Goal: Task Accomplishment & Management: Complete application form

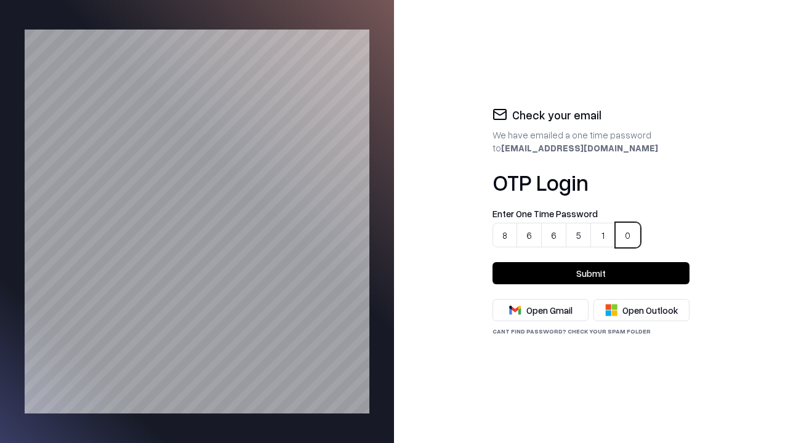
type input "******"
click at [591, 273] on button "Submit" at bounding box center [590, 273] width 197 height 22
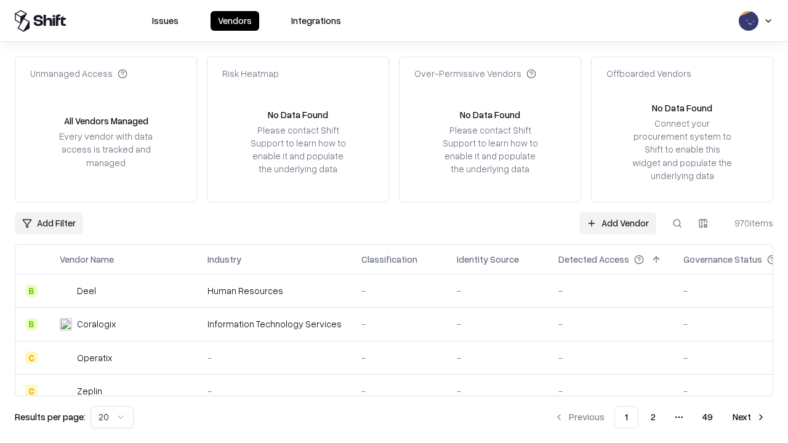
click at [618, 223] on link "Add Vendor" at bounding box center [617, 223] width 77 height 22
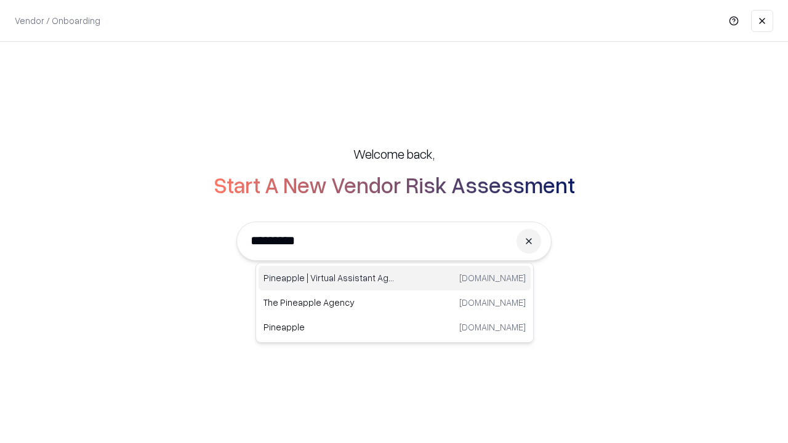
click at [395, 278] on div "Pineapple | Virtual Assistant Agency [DOMAIN_NAME]" at bounding box center [395, 278] width 272 height 25
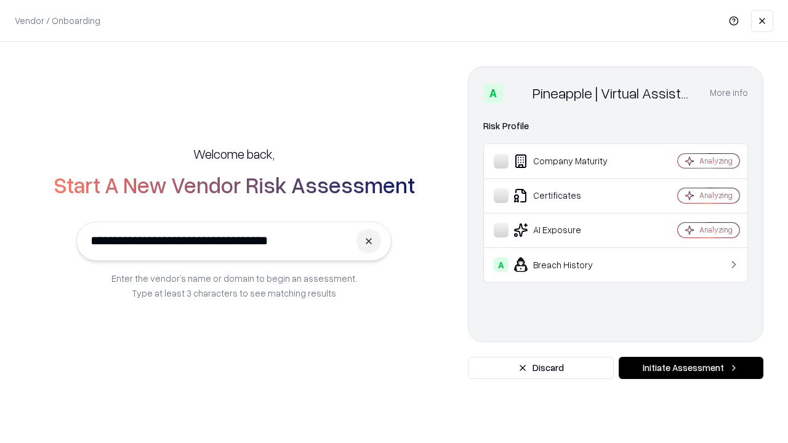
type input "**********"
click at [691, 368] on button "Initiate Assessment" at bounding box center [691, 368] width 145 height 22
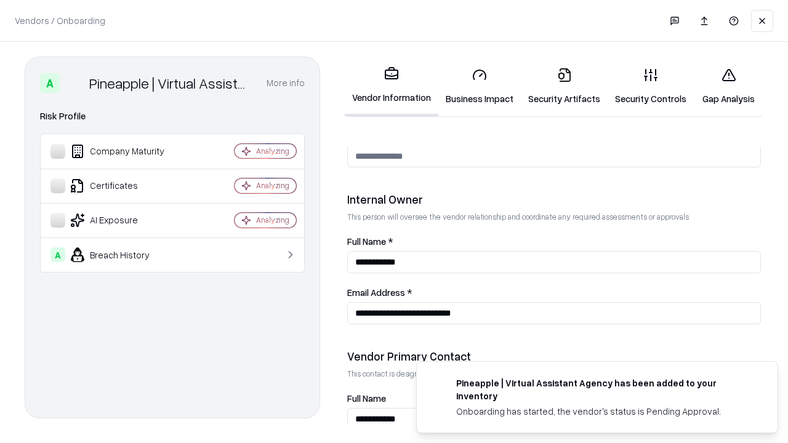
scroll to position [638, 0]
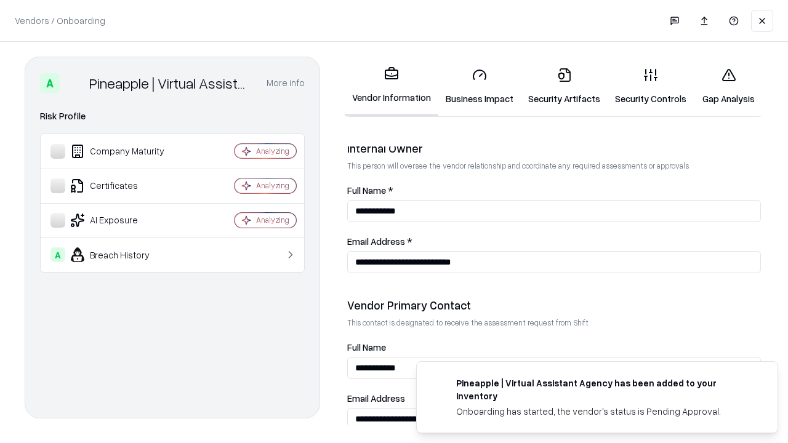
click at [475, 86] on link "Business Impact" at bounding box center [479, 86] width 82 height 57
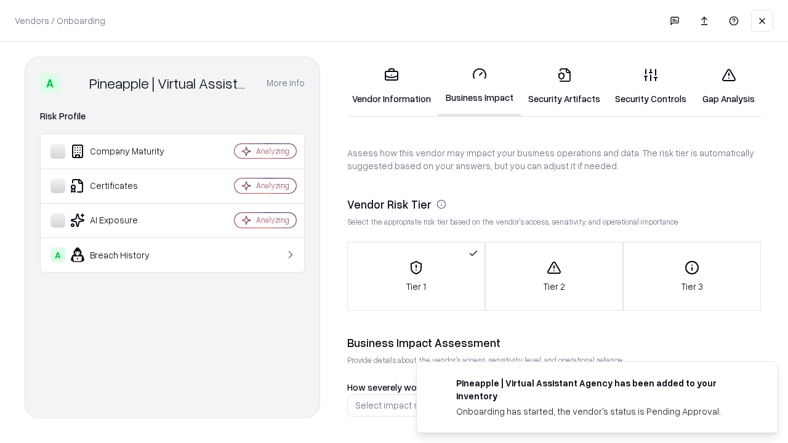
click at [557, 86] on link "Security Artifacts" at bounding box center [564, 86] width 87 height 57
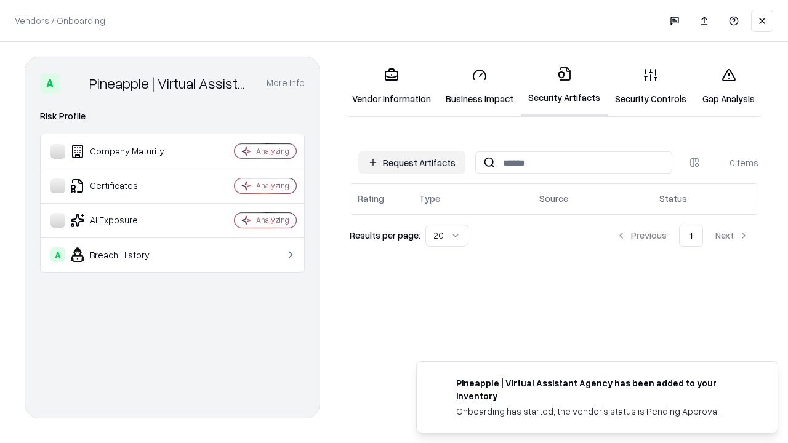
click at [414, 162] on button "Request Artifacts" at bounding box center [411, 162] width 107 height 22
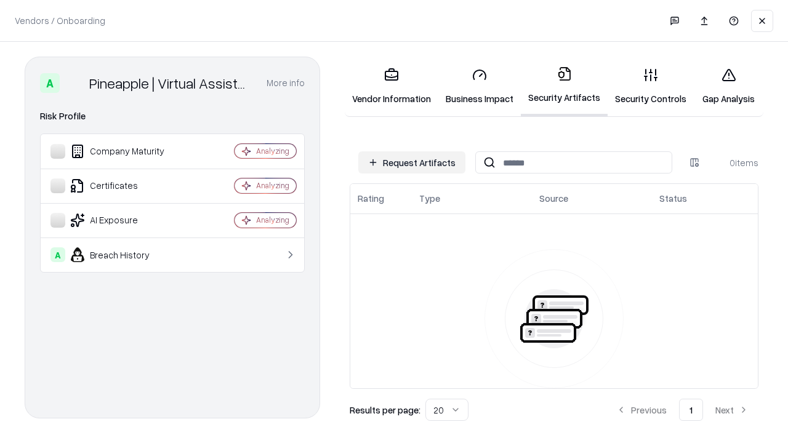
click at [414, 162] on button "Request Artifacts" at bounding box center [411, 162] width 107 height 22
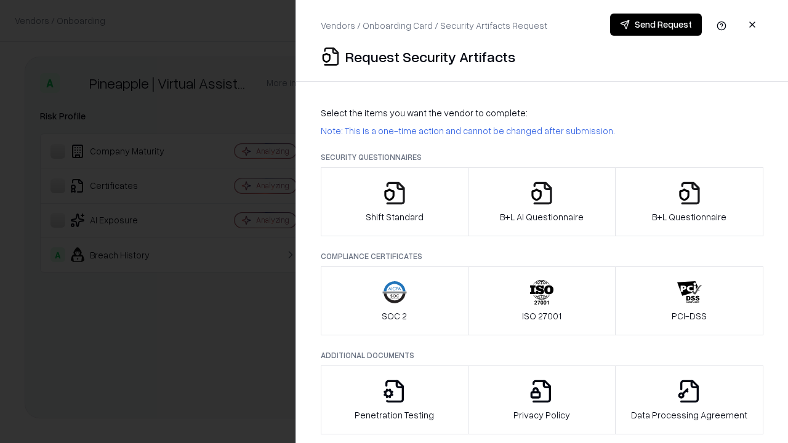
click at [394, 202] on icon "button" at bounding box center [394, 193] width 25 height 25
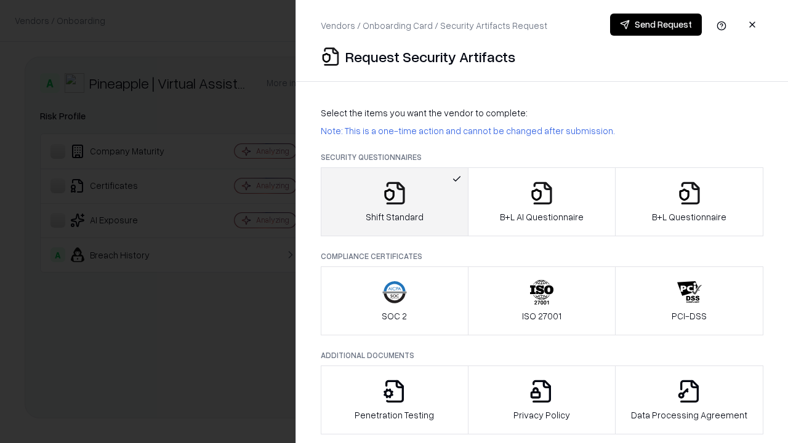
click at [656, 25] on button "Send Request" at bounding box center [656, 25] width 92 height 22
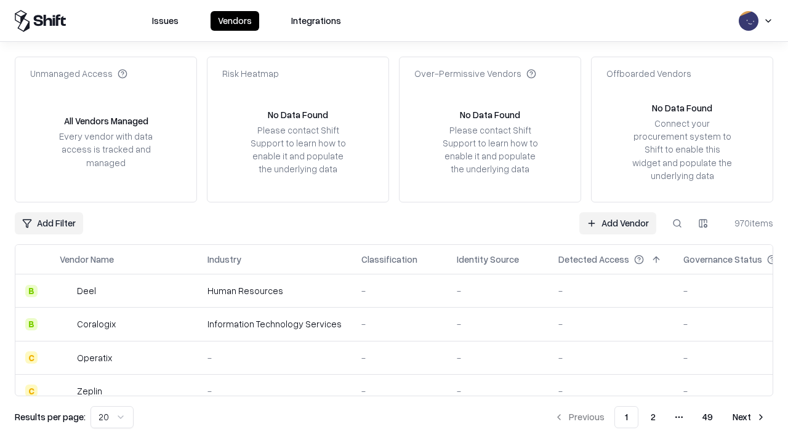
click at [677, 223] on button at bounding box center [677, 223] width 22 height 22
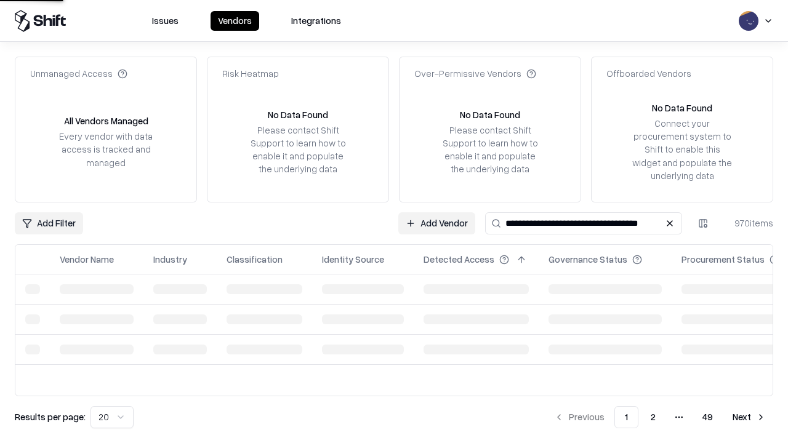
type input "**********"
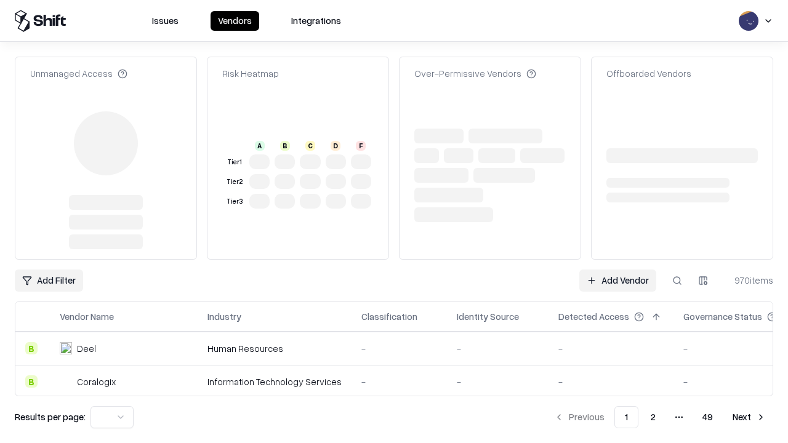
click at [618, 281] on link "Add Vendor" at bounding box center [617, 281] width 77 height 22
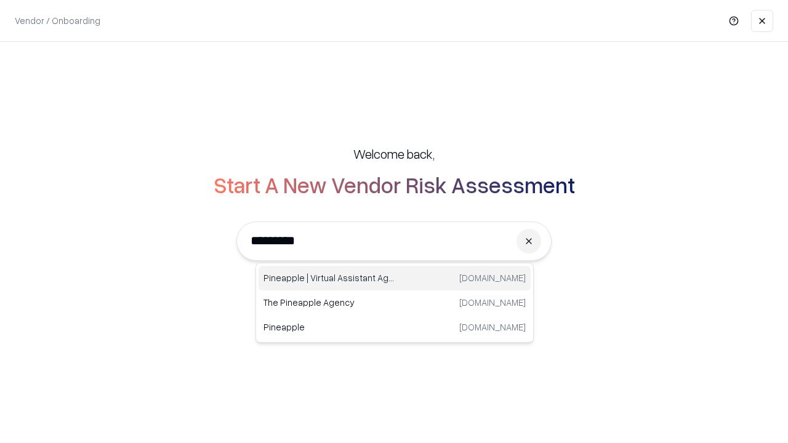
click at [395, 278] on div "Pineapple | Virtual Assistant Agency trypineapple.com" at bounding box center [395, 278] width 272 height 25
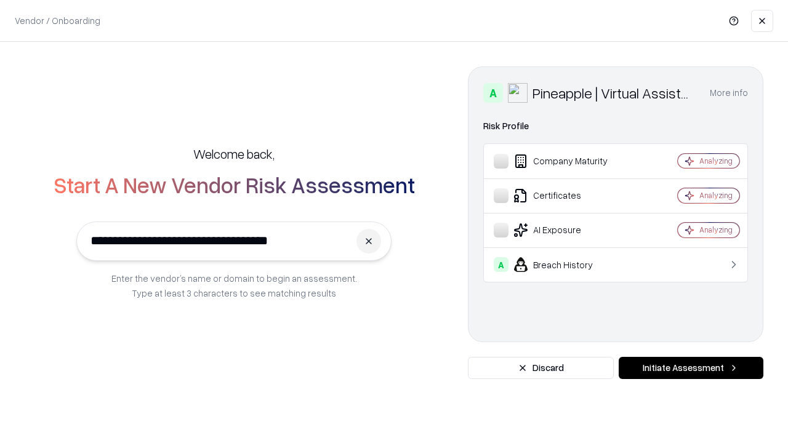
type input "**********"
click at [691, 368] on button "Initiate Assessment" at bounding box center [691, 368] width 145 height 22
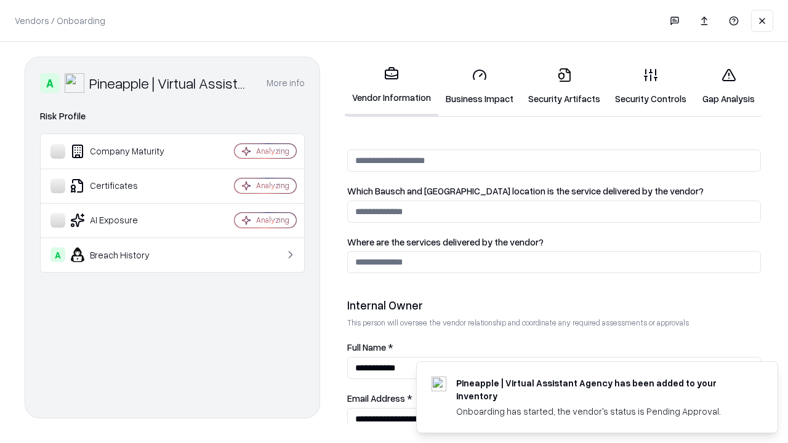
scroll to position [638, 0]
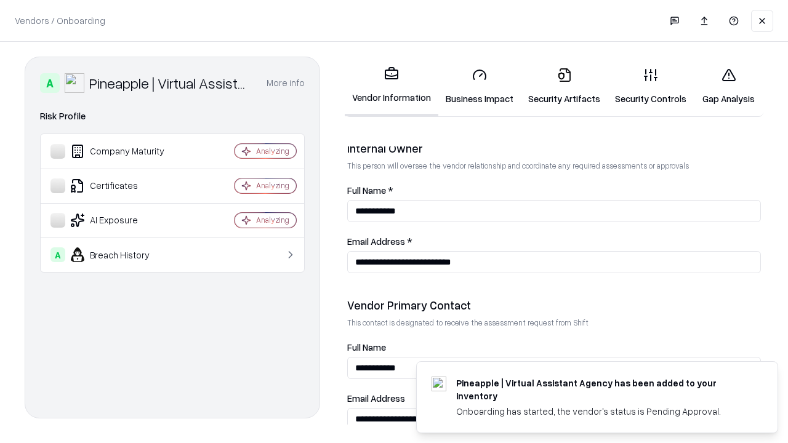
click at [723, 86] on link "Gap Analysis" at bounding box center [729, 86] width 70 height 57
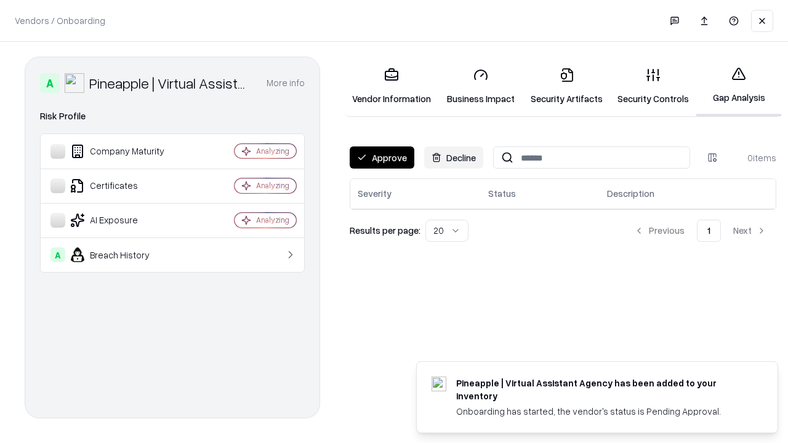
click at [381, 158] on button "Approve" at bounding box center [382, 157] width 65 height 22
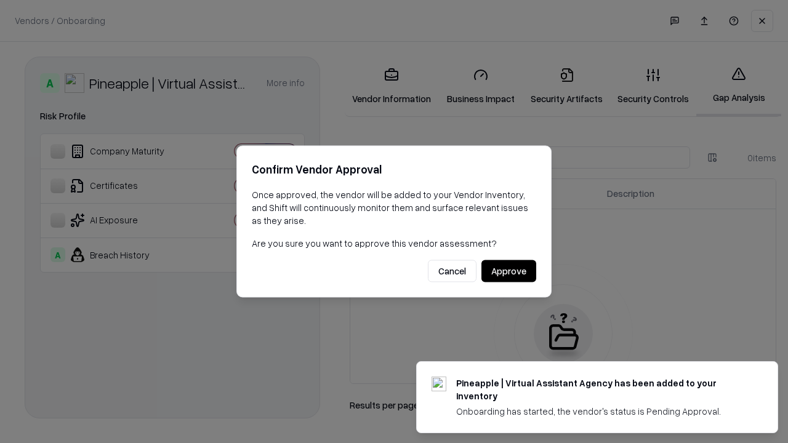
click at [509, 271] on button "Approve" at bounding box center [508, 271] width 55 height 22
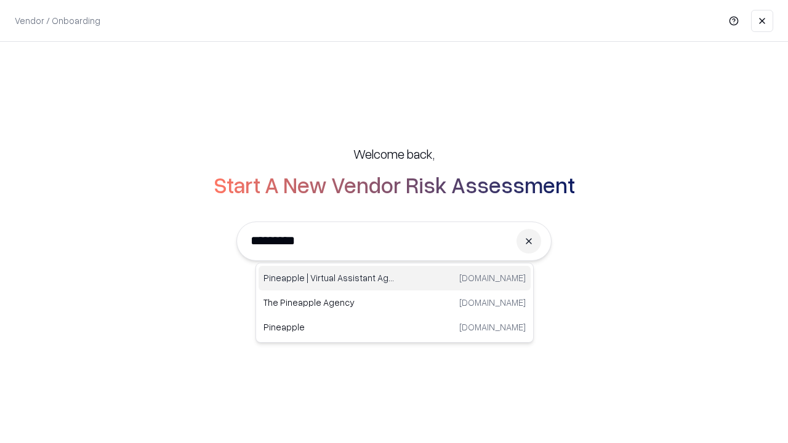
click at [395, 278] on div "Pineapple | Virtual Assistant Agency [DOMAIN_NAME]" at bounding box center [395, 278] width 272 height 25
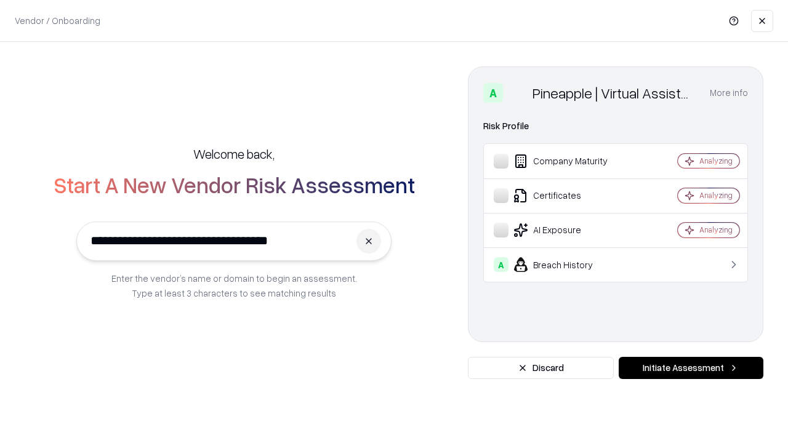
type input "**********"
click at [691, 368] on button "Initiate Assessment" at bounding box center [691, 368] width 145 height 22
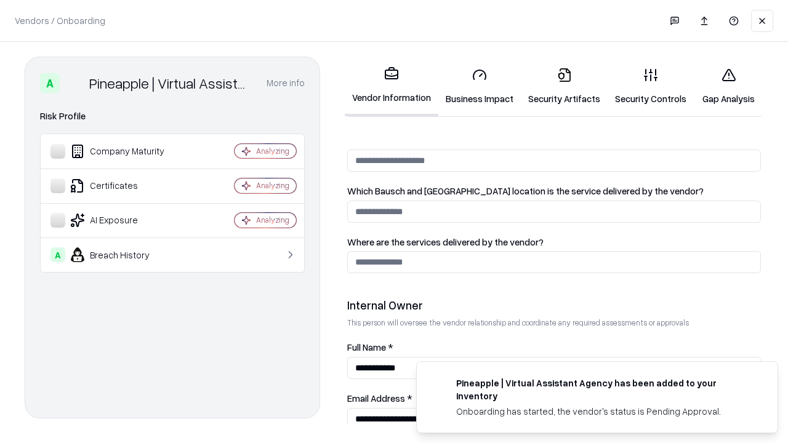
scroll to position [638, 0]
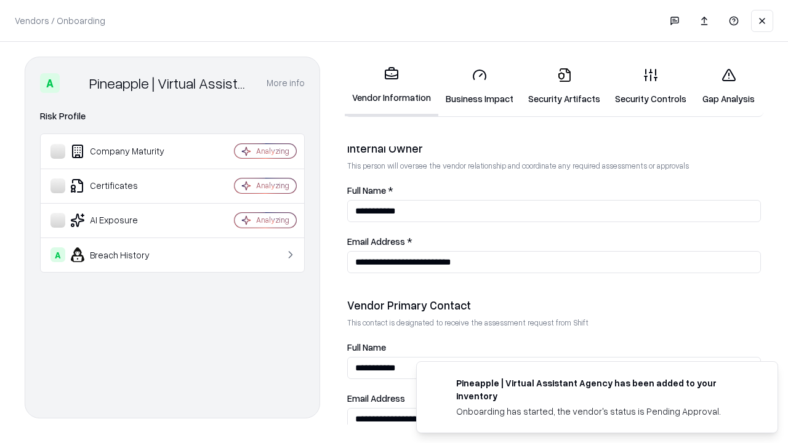
click at [475, 86] on link "Business Impact" at bounding box center [479, 86] width 82 height 57
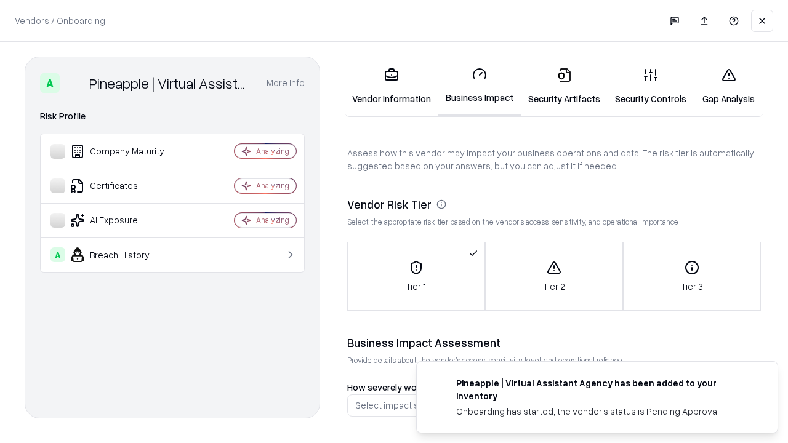
click at [557, 86] on link "Security Artifacts" at bounding box center [564, 86] width 87 height 57
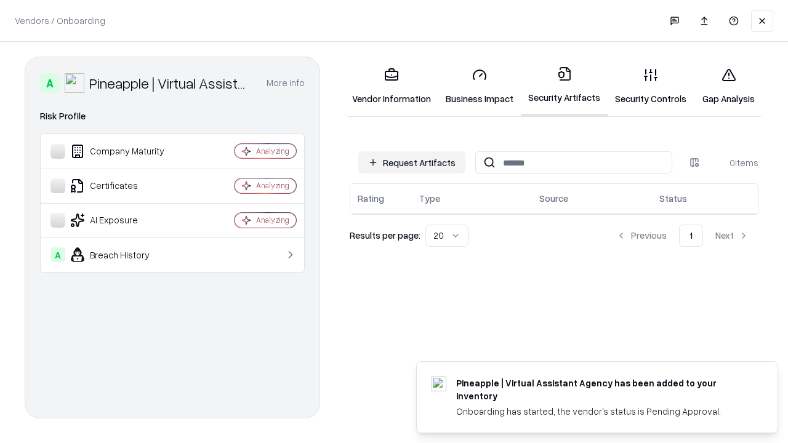
click at [414, 162] on button "Request Artifacts" at bounding box center [411, 162] width 107 height 22
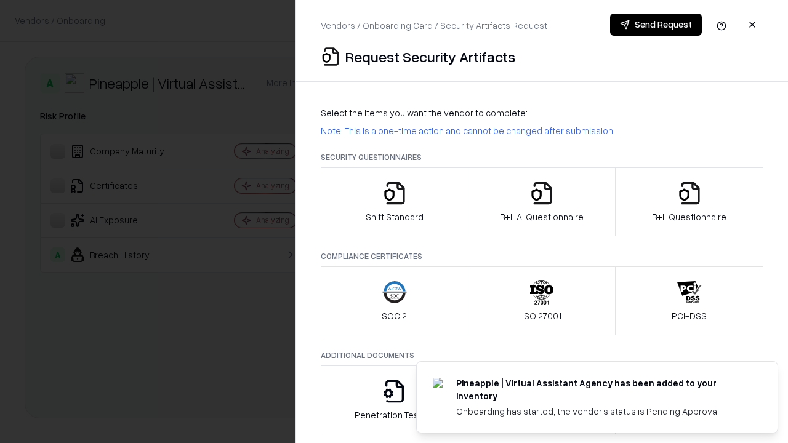
click at [394, 202] on icon "button" at bounding box center [394, 193] width 25 height 25
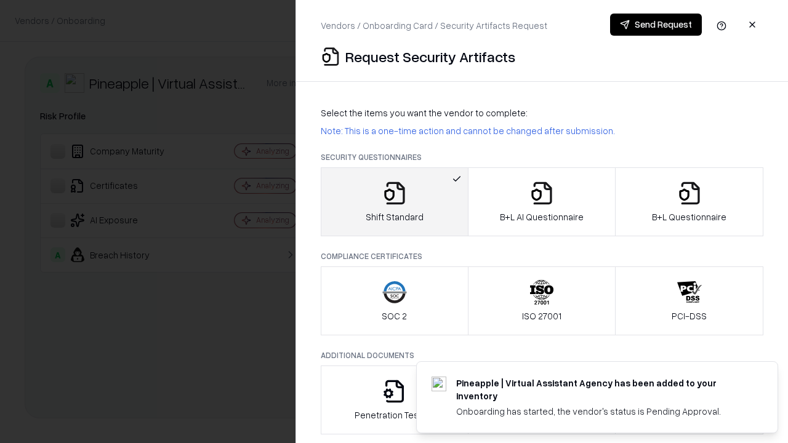
click at [656, 25] on button "Send Request" at bounding box center [656, 25] width 92 height 22
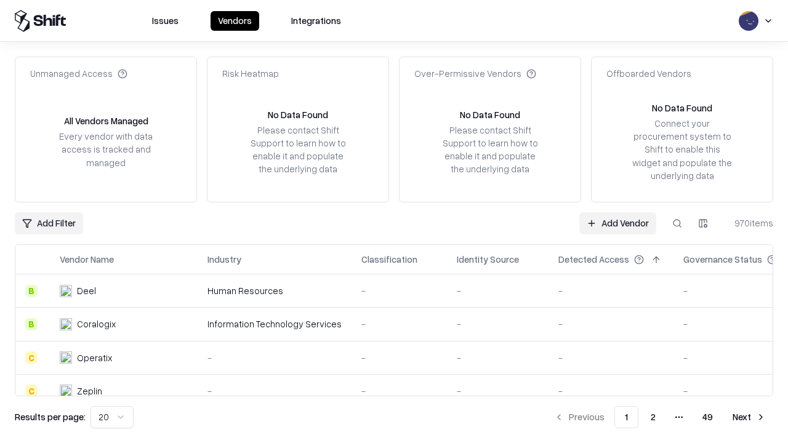
click at [677, 223] on button at bounding box center [677, 223] width 22 height 22
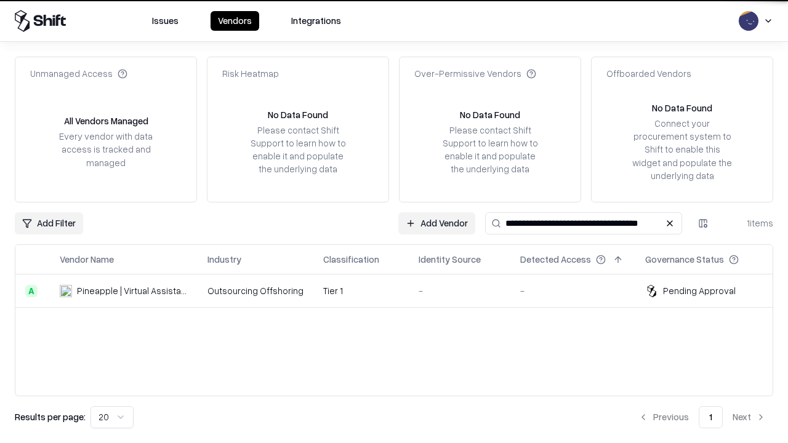
type input "**********"
click at [409, 291] on td "-" at bounding box center [460, 291] width 102 height 33
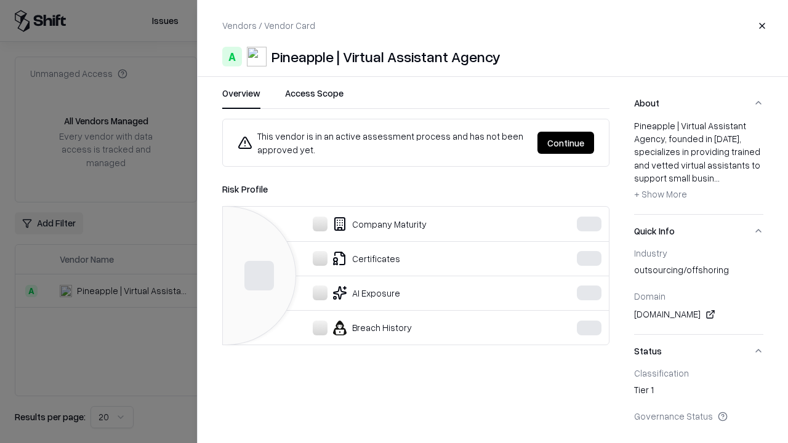
click at [566, 143] on button "Continue" at bounding box center [565, 143] width 57 height 22
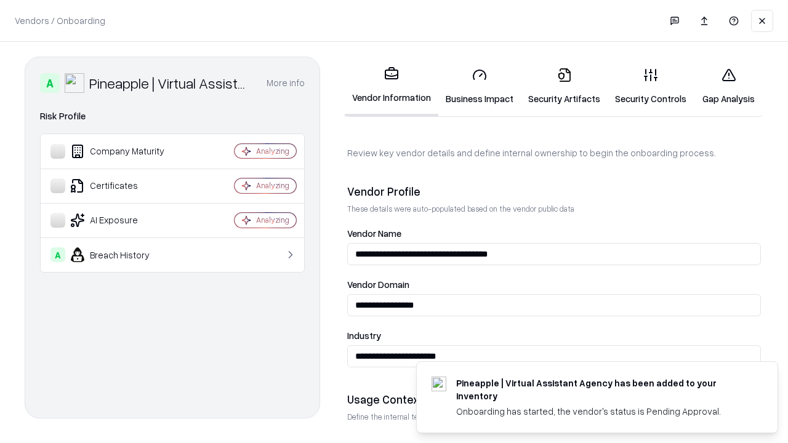
click at [557, 86] on link "Security Artifacts" at bounding box center [564, 86] width 87 height 57
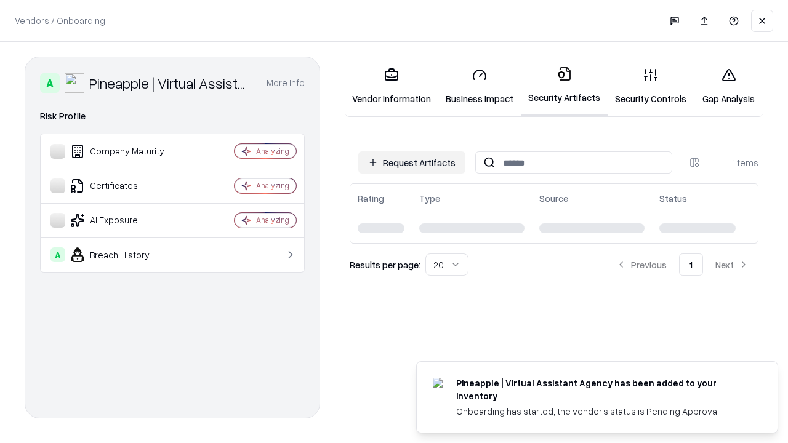
click at [723, 86] on link "Gap Analysis" at bounding box center [729, 86] width 70 height 57
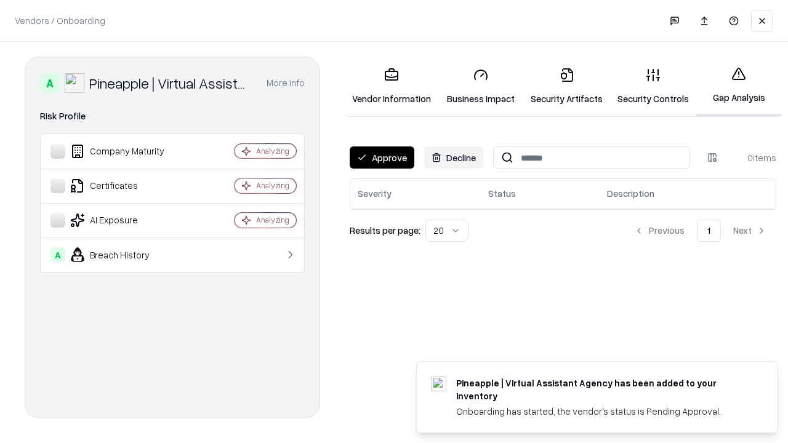
click at [381, 158] on button "Approve" at bounding box center [382, 157] width 65 height 22
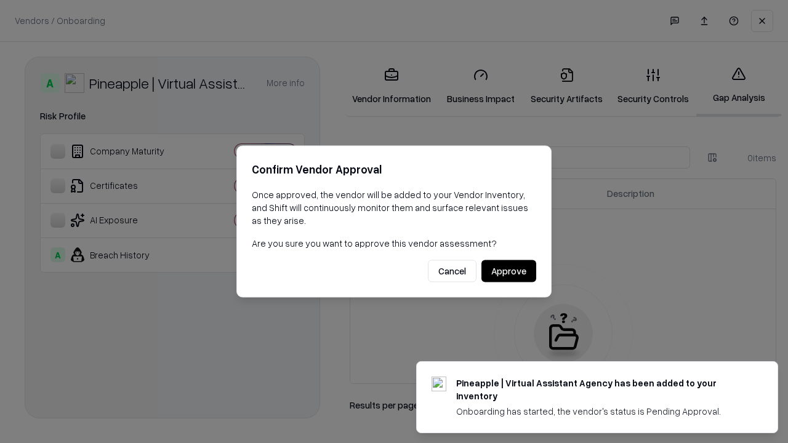
click at [509, 271] on button "Approve" at bounding box center [508, 271] width 55 height 22
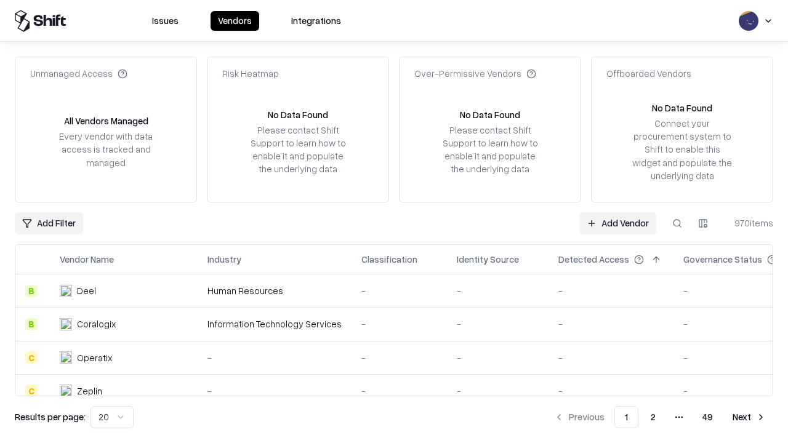
type input "**********"
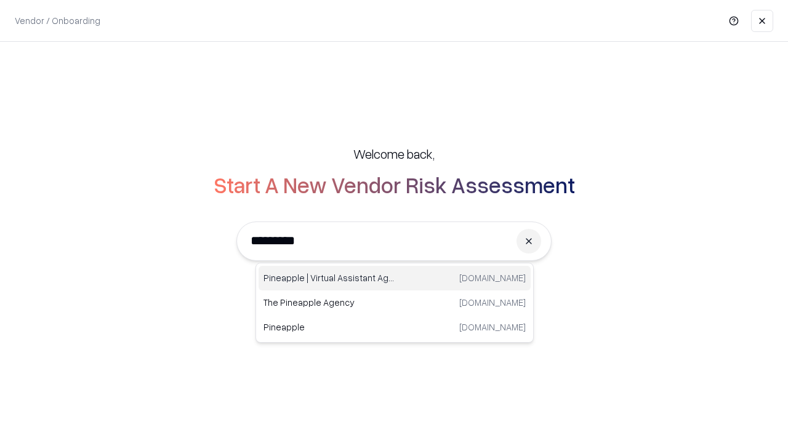
click at [395, 278] on div "Pineapple | Virtual Assistant Agency [DOMAIN_NAME]" at bounding box center [395, 278] width 272 height 25
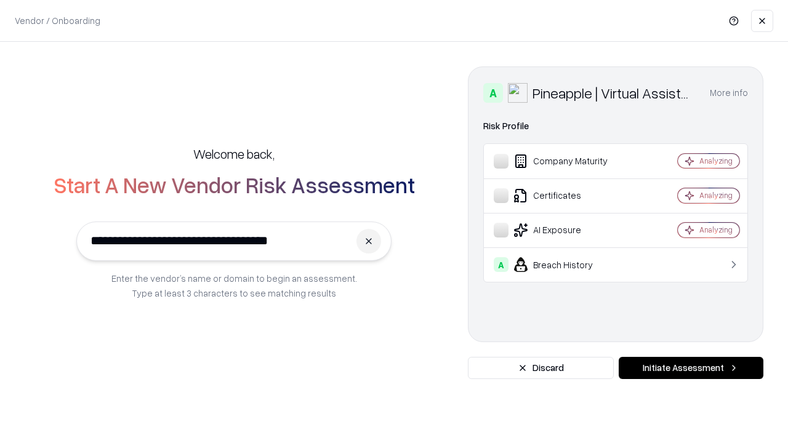
type input "**********"
click at [691, 368] on button "Initiate Assessment" at bounding box center [691, 368] width 145 height 22
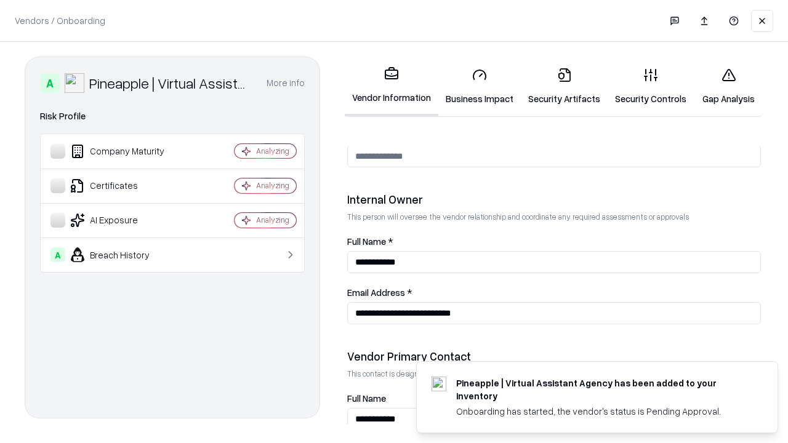
scroll to position [638, 0]
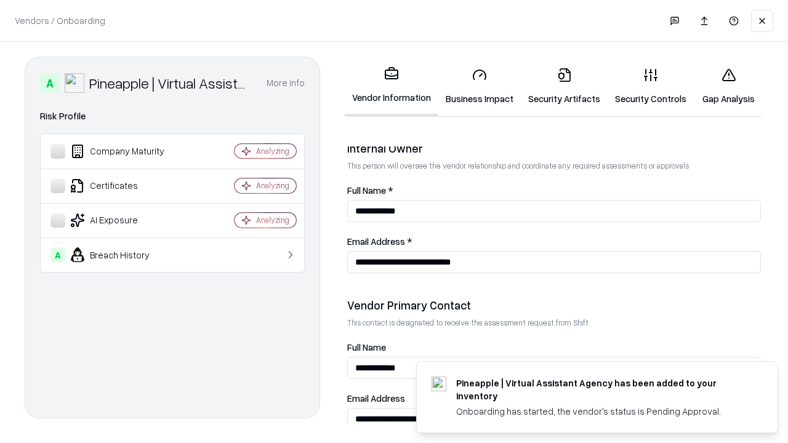
click at [723, 86] on link "Gap Analysis" at bounding box center [729, 86] width 70 height 57
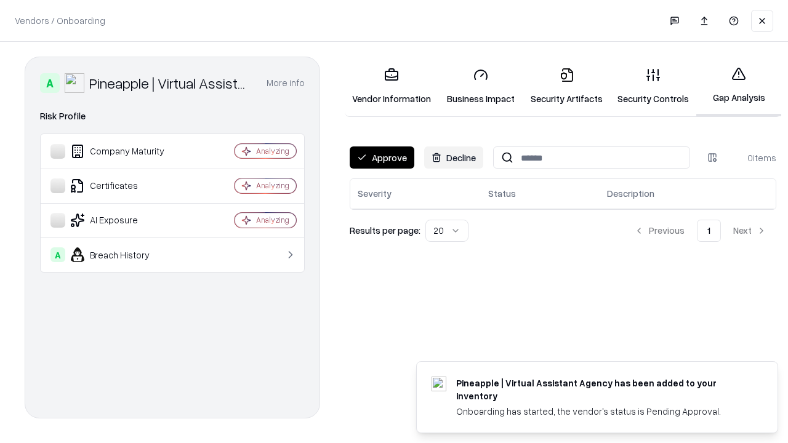
click at [381, 158] on button "Approve" at bounding box center [382, 157] width 65 height 22
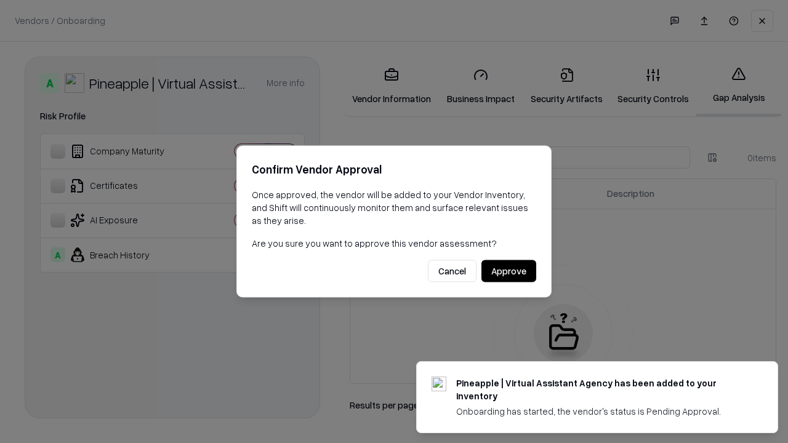
click at [509, 271] on button "Approve" at bounding box center [508, 271] width 55 height 22
